Goal: Task Accomplishment & Management: Use online tool/utility

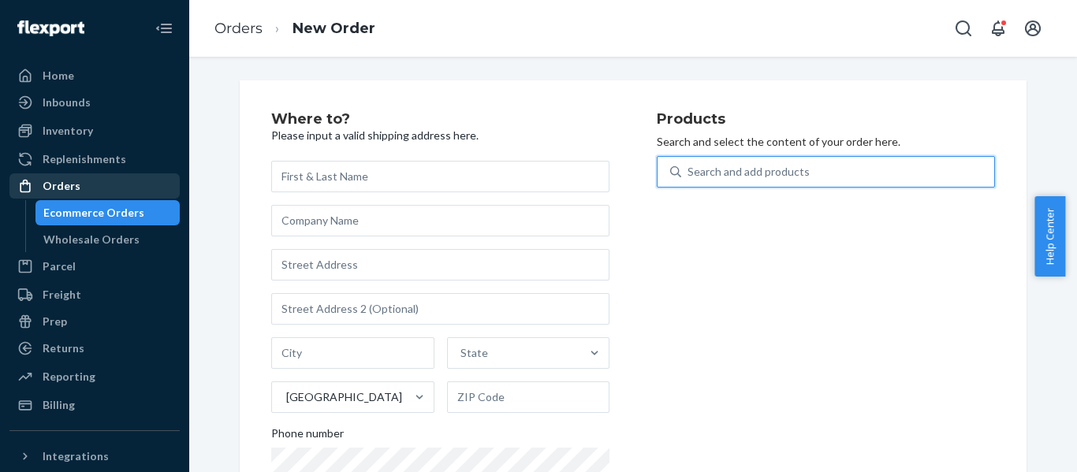
click at [55, 185] on div "Orders" at bounding box center [62, 186] width 38 height 16
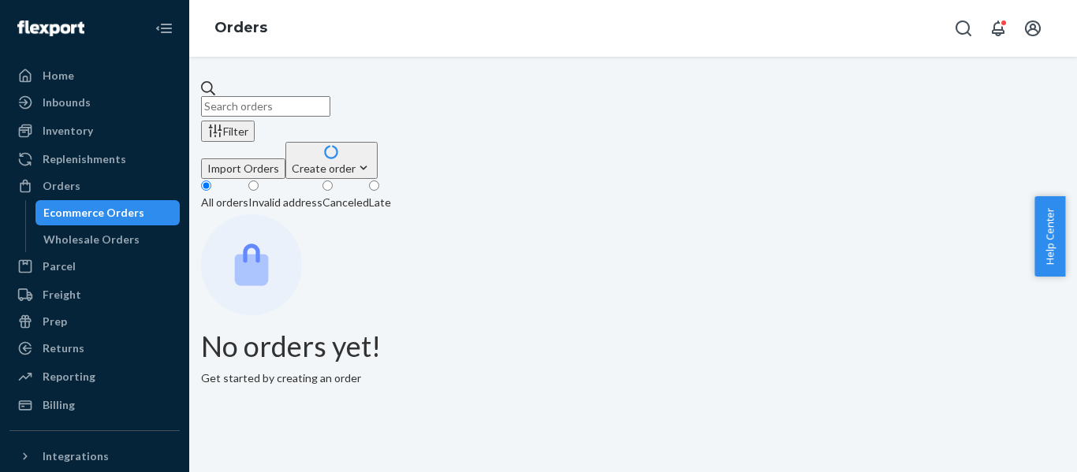
click at [329, 96] on input "text" at bounding box center [265, 106] width 129 height 20
paste input "111-6846025-2184262"
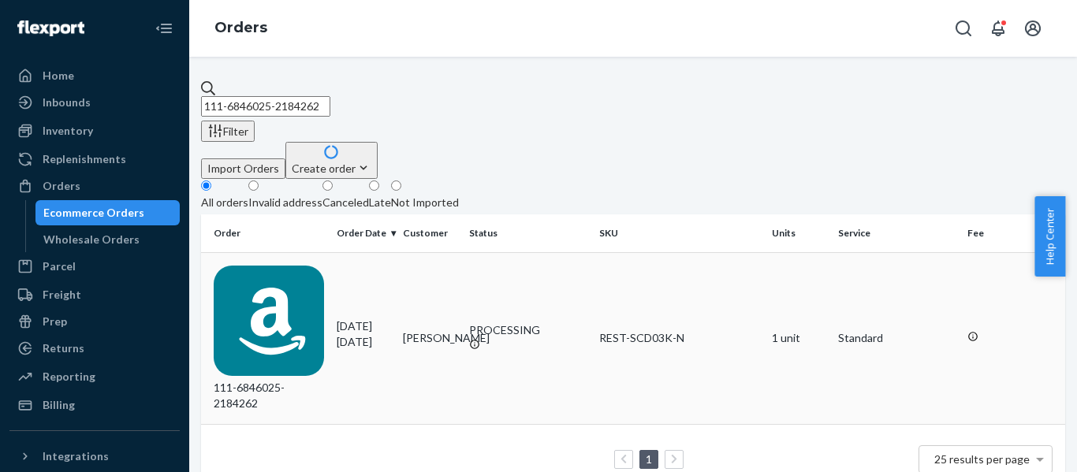
type input "111-6846025-2184262"
click at [307, 266] on div "111-6846025-2184262" at bounding box center [269, 339] width 110 height 146
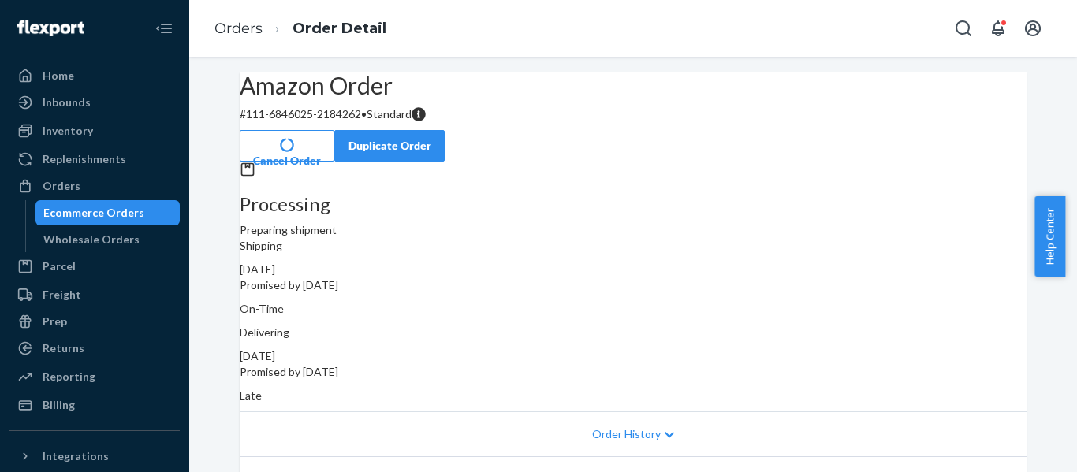
click at [50, 181] on div "Orders" at bounding box center [62, 186] width 38 height 16
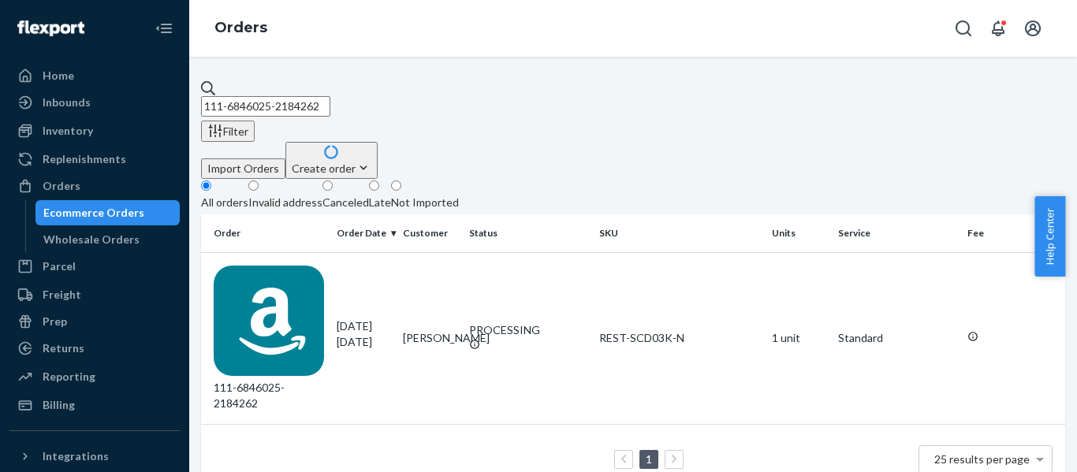
drag, startPoint x: 376, startPoint y: 99, endPoint x: -162, endPoint y: 72, distance: 538.1
click at [0, 72] on html "Home Inbounds Shipping Plans Problems Inventory Products Replenishments Orders …" at bounding box center [538, 236] width 1077 height 472
paste input "4-2905043-0268267"
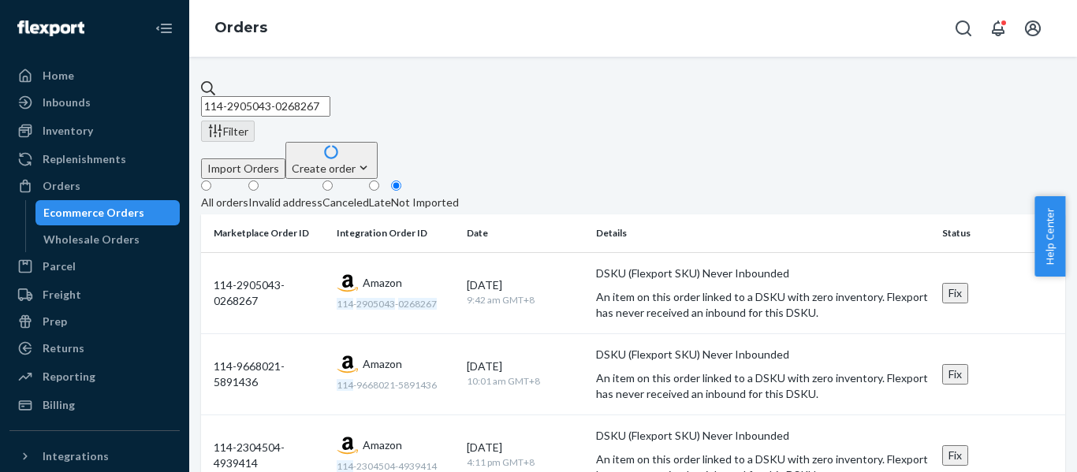
type input "114-2905043-0268267"
click at [245, 195] on div "All orders" at bounding box center [224, 203] width 47 height 16
click at [211, 180] on input "All orders" at bounding box center [206, 185] width 10 height 10
click at [245, 195] on div "All orders" at bounding box center [224, 203] width 47 height 16
click at [211, 180] on input "All orders" at bounding box center [206, 185] width 10 height 10
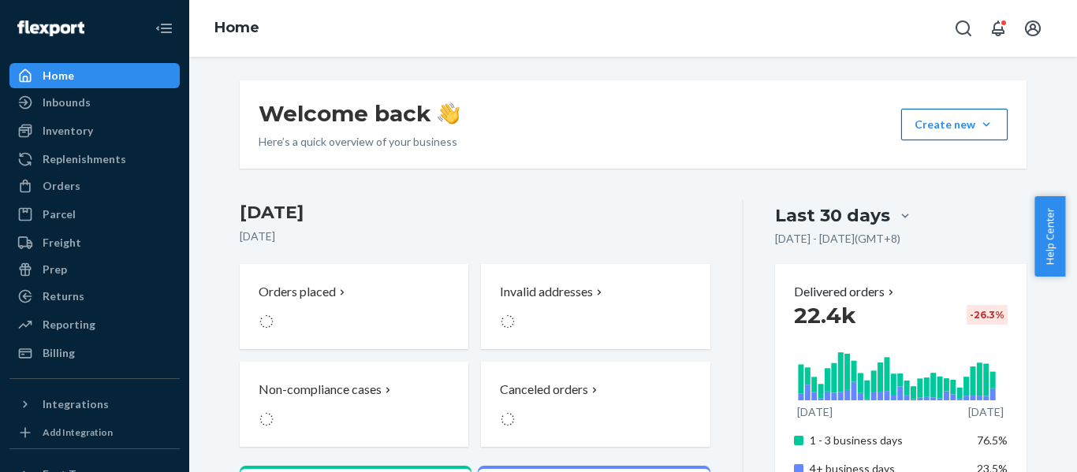
click at [981, 130] on button "Create new Create new inbound Create new order Create new product" at bounding box center [954, 125] width 106 height 32
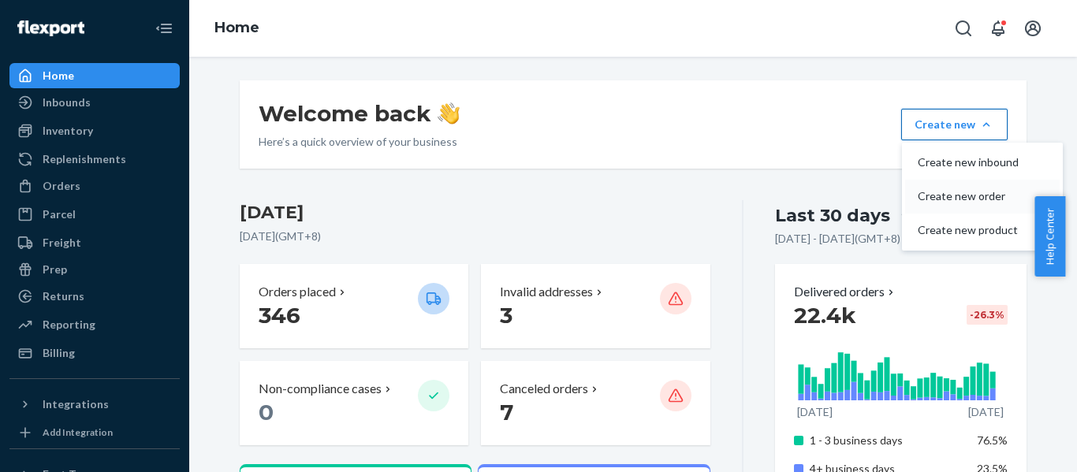
click at [964, 195] on span "Create new order" at bounding box center [967, 196] width 101 height 11
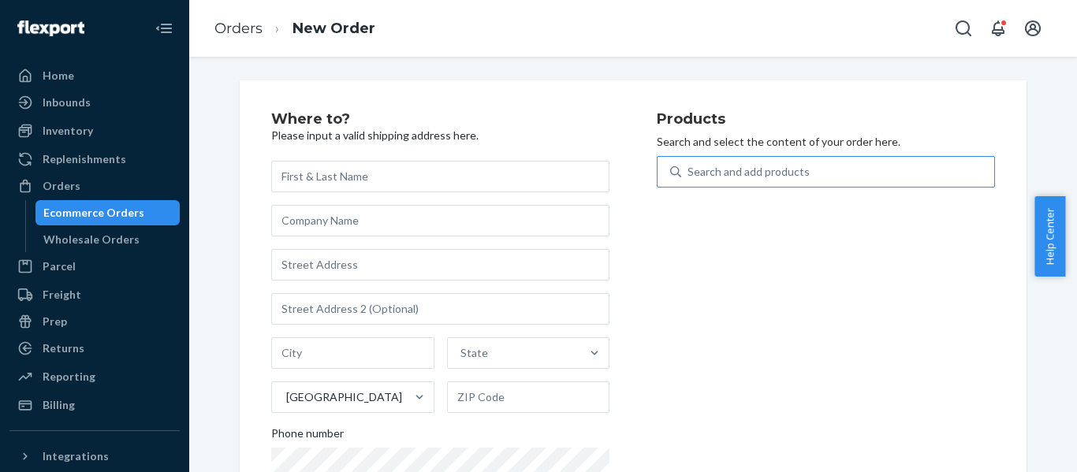
click at [735, 170] on div "Search and add products" at bounding box center [748, 172] width 122 height 16
click at [689, 170] on input "Search and add products" at bounding box center [688, 172] width 2 height 16
paste input "SCD08K"
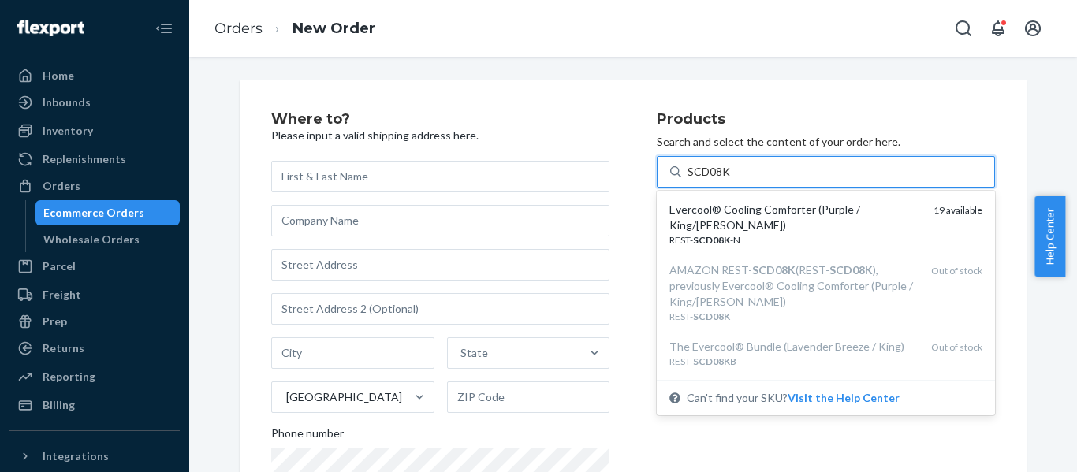
type input "SCD08K"
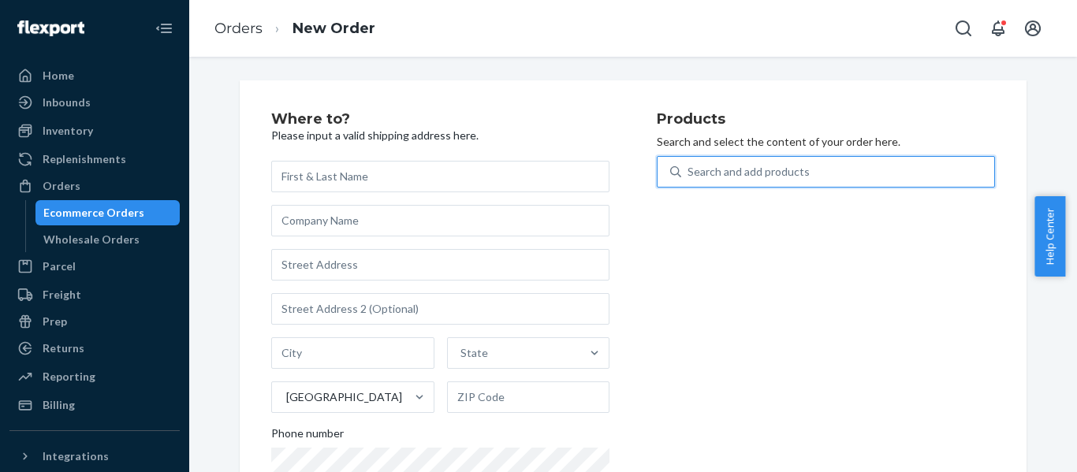
paste input "SCD00K"
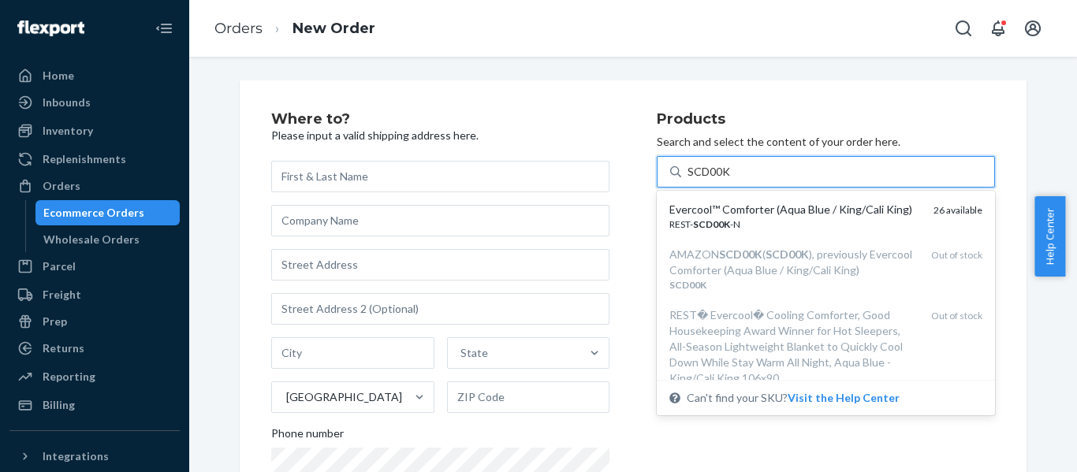
type input "SCD00K"
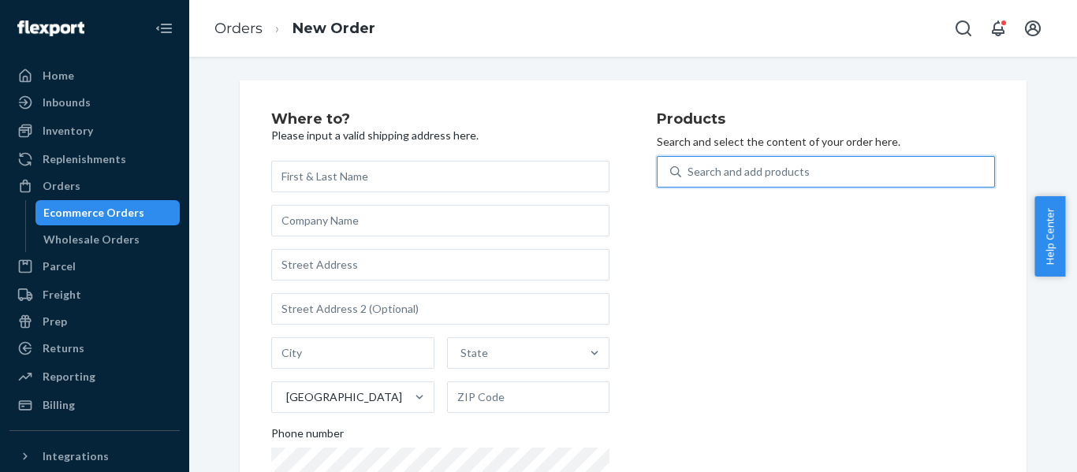
paste input "SCD06K"
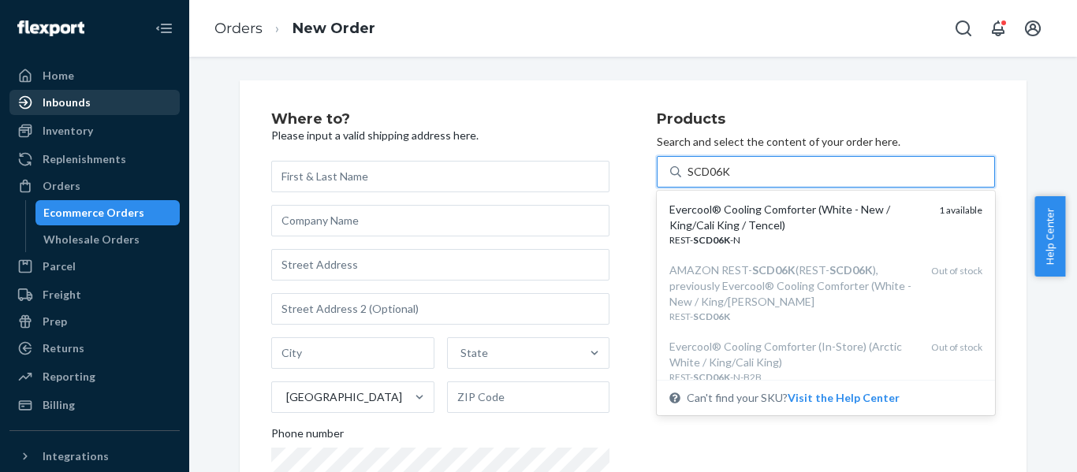
type input "SCD06K"
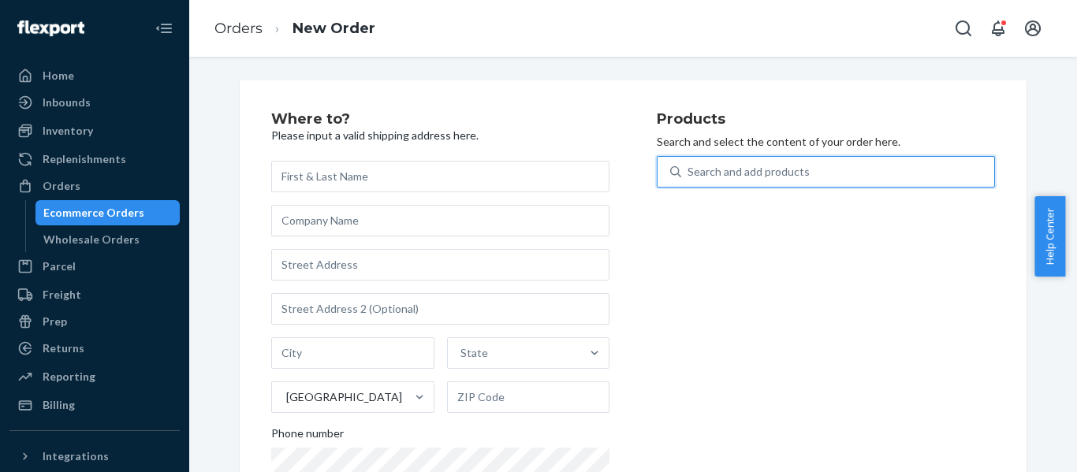
paste input "REST-SCD03Q"
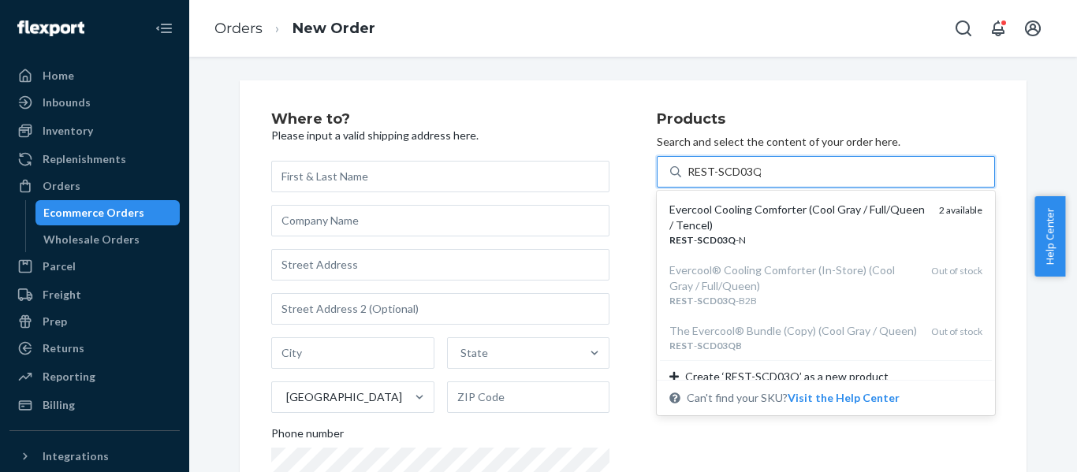
type input "REST-SCD03Q"
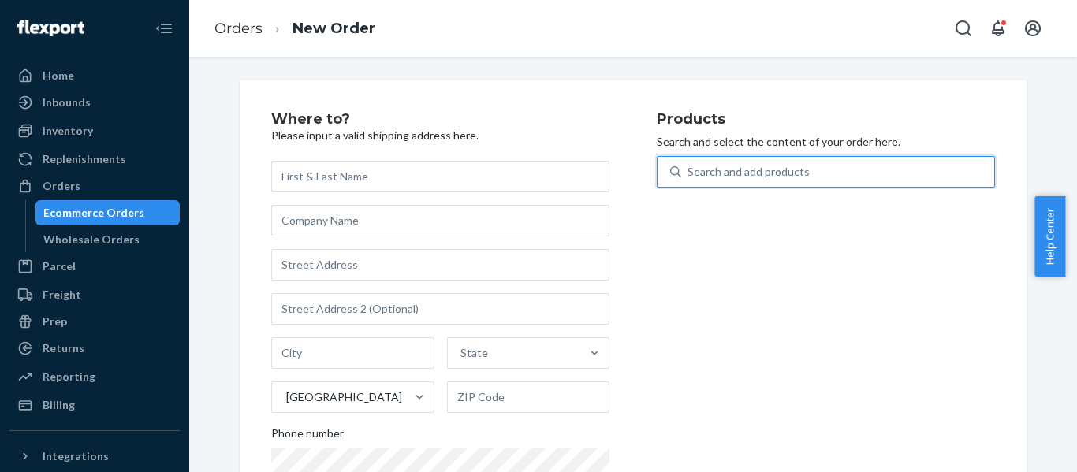
paste input "REST-SCD03Q"
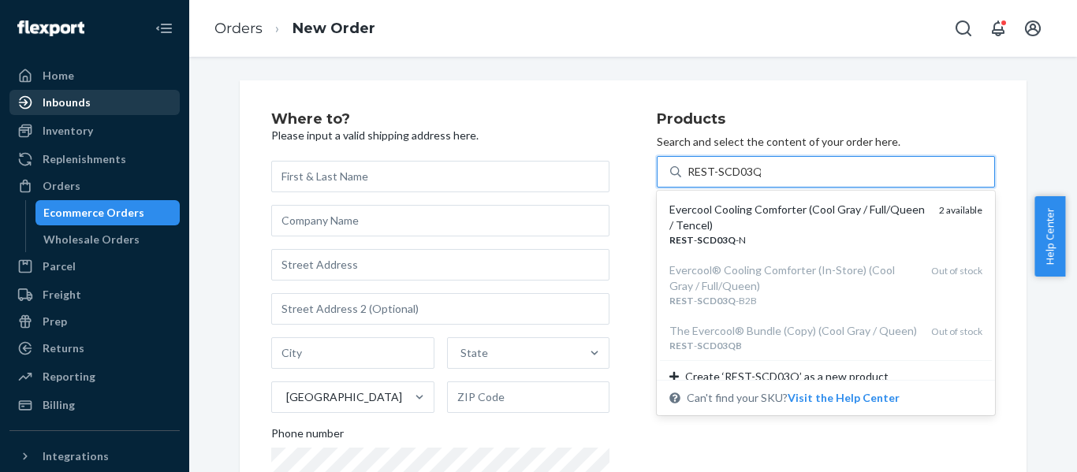
type input "REST-SCD03Q"
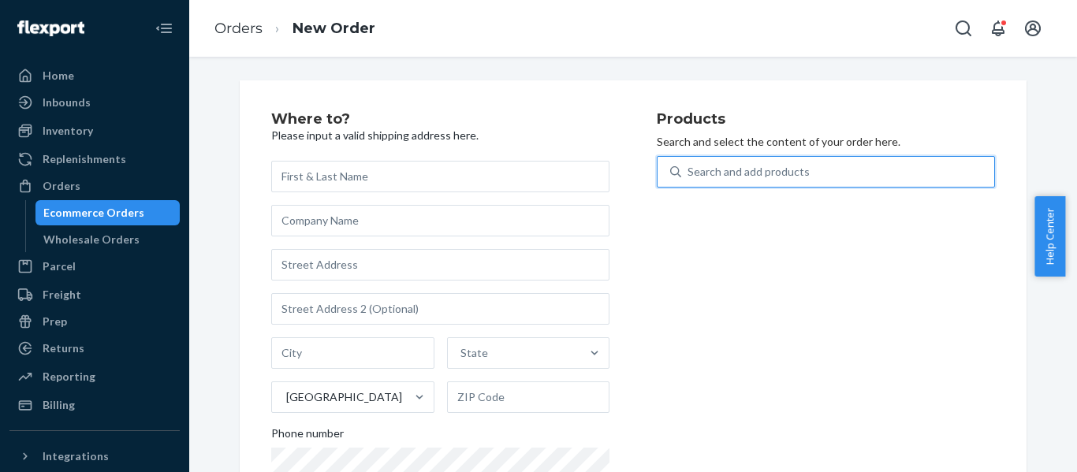
paste input "REST-SCD03Q"
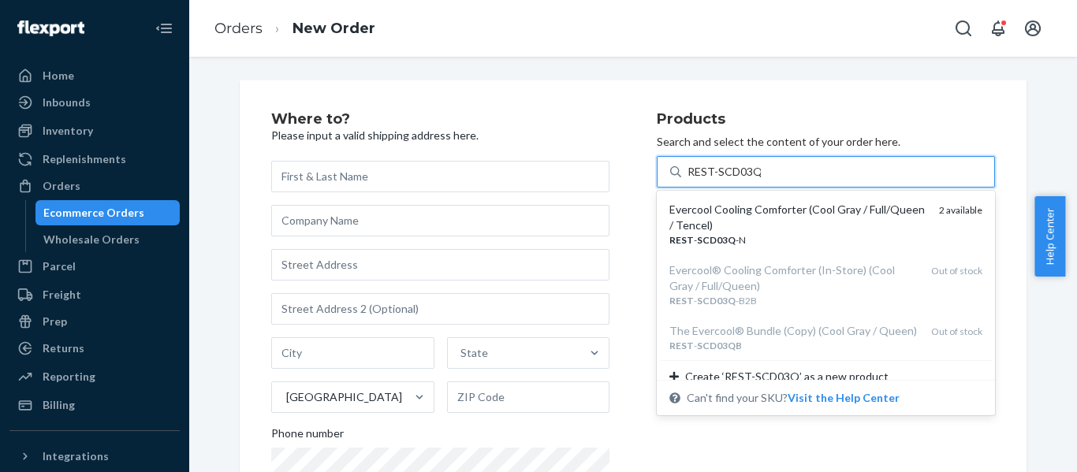
type input "REST-SCD03Q"
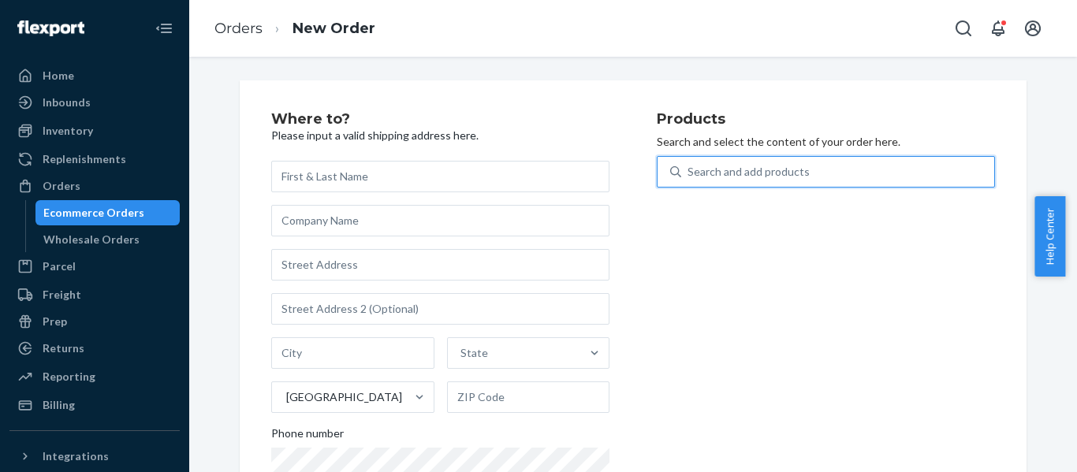
paste input "REST-ESSS02QK"
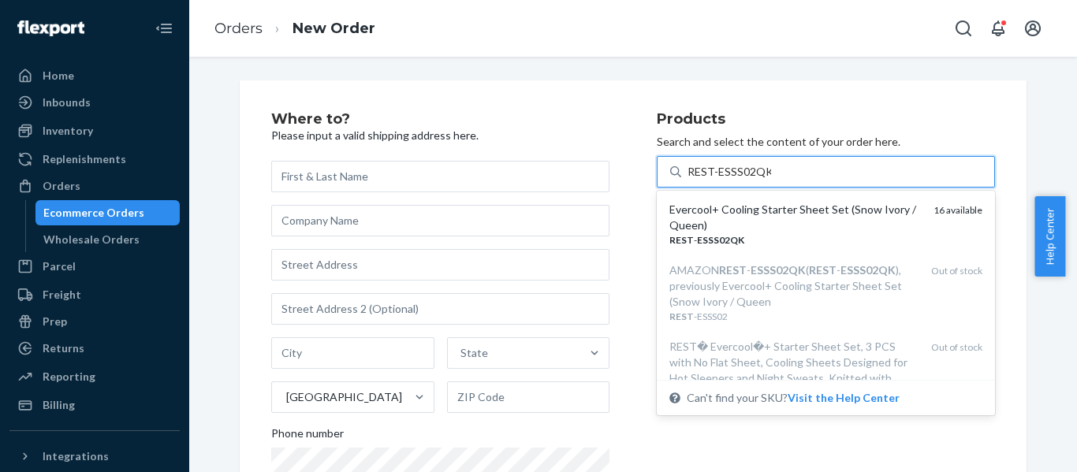
type input "REST-ESSS02QK"
